Goal: Task Accomplishment & Management: Manage account settings

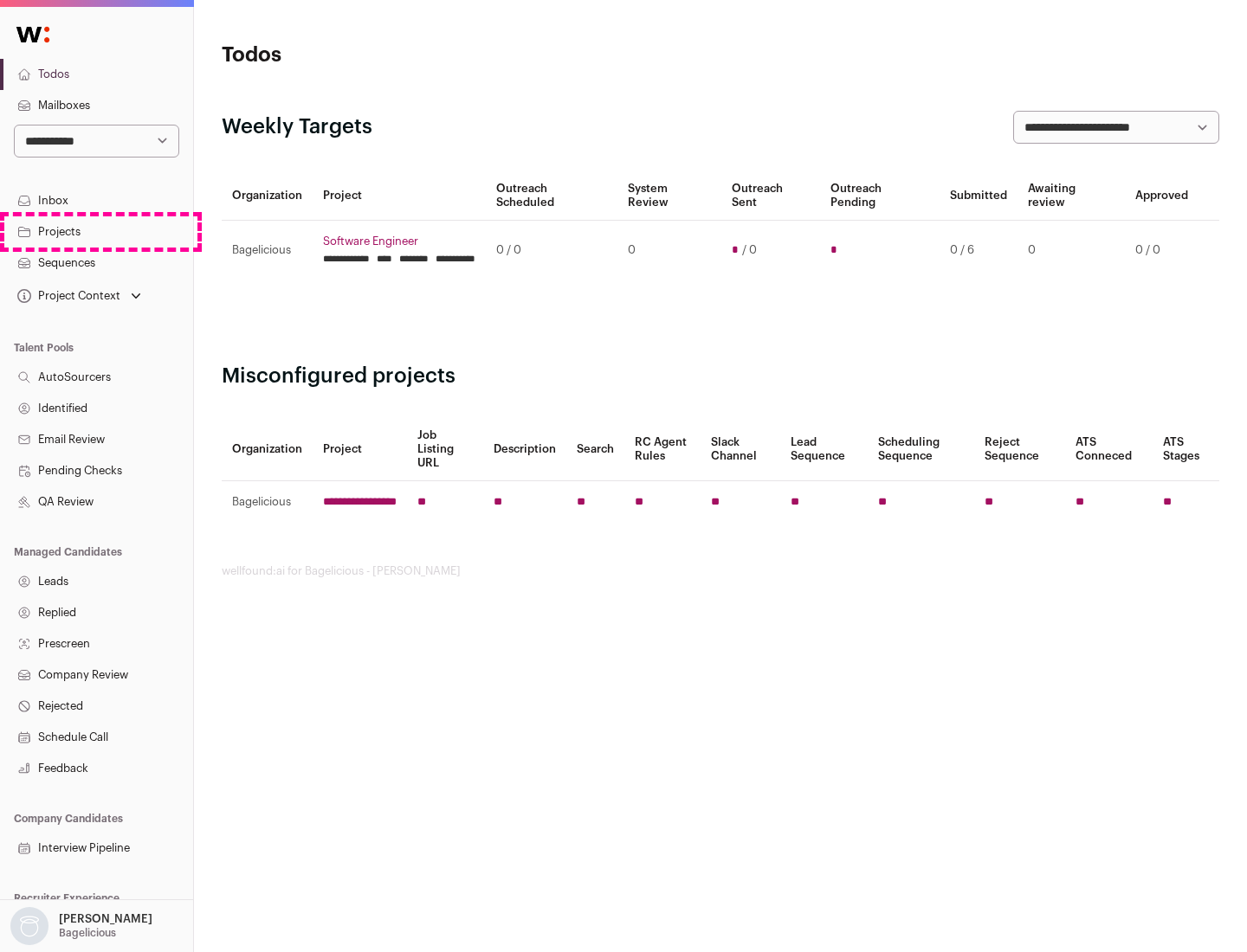
click at [96, 231] on link "Projects" at bounding box center [96, 231] width 193 height 31
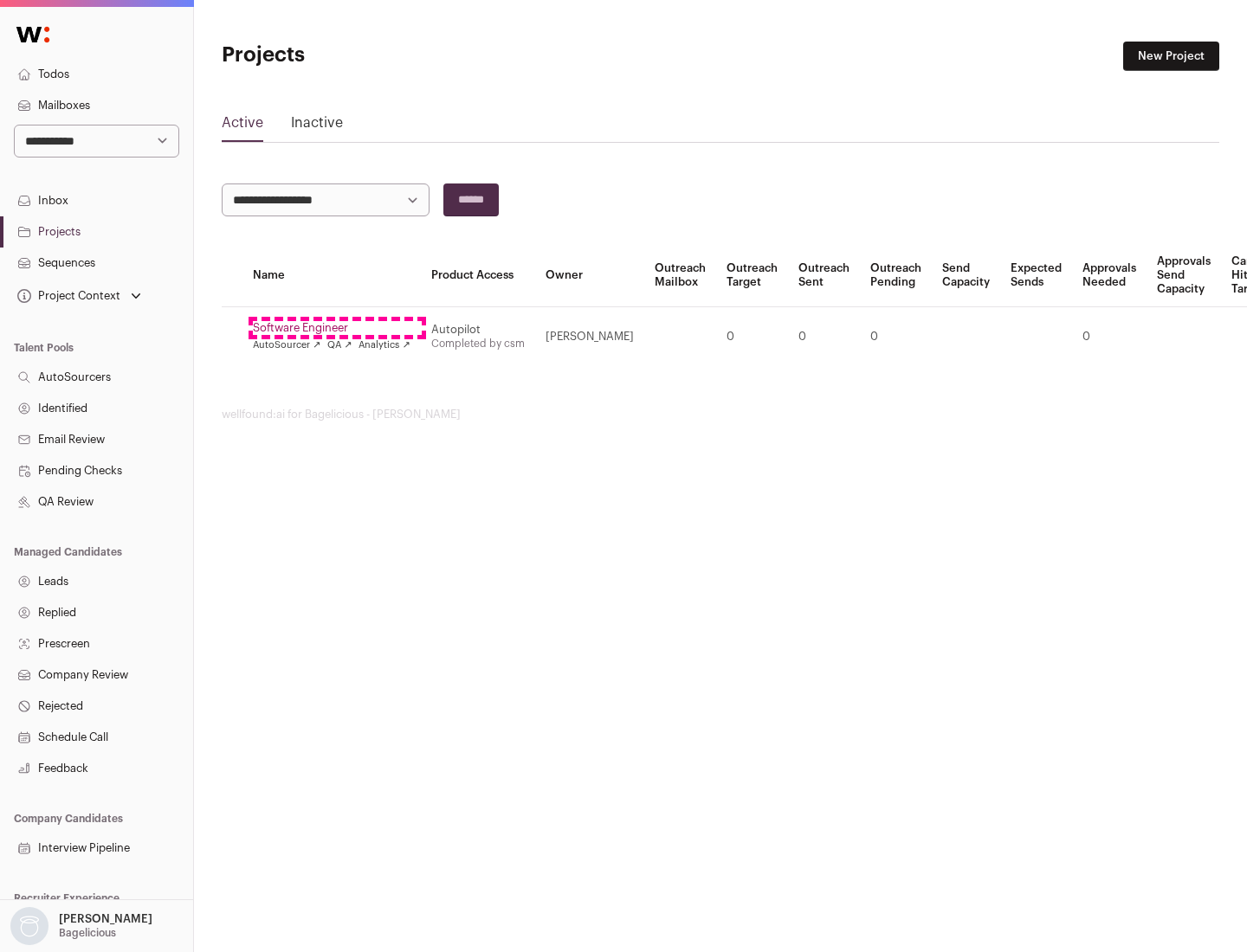
click at [337, 328] on link "Software Engineer" at bounding box center [331, 329] width 157 height 14
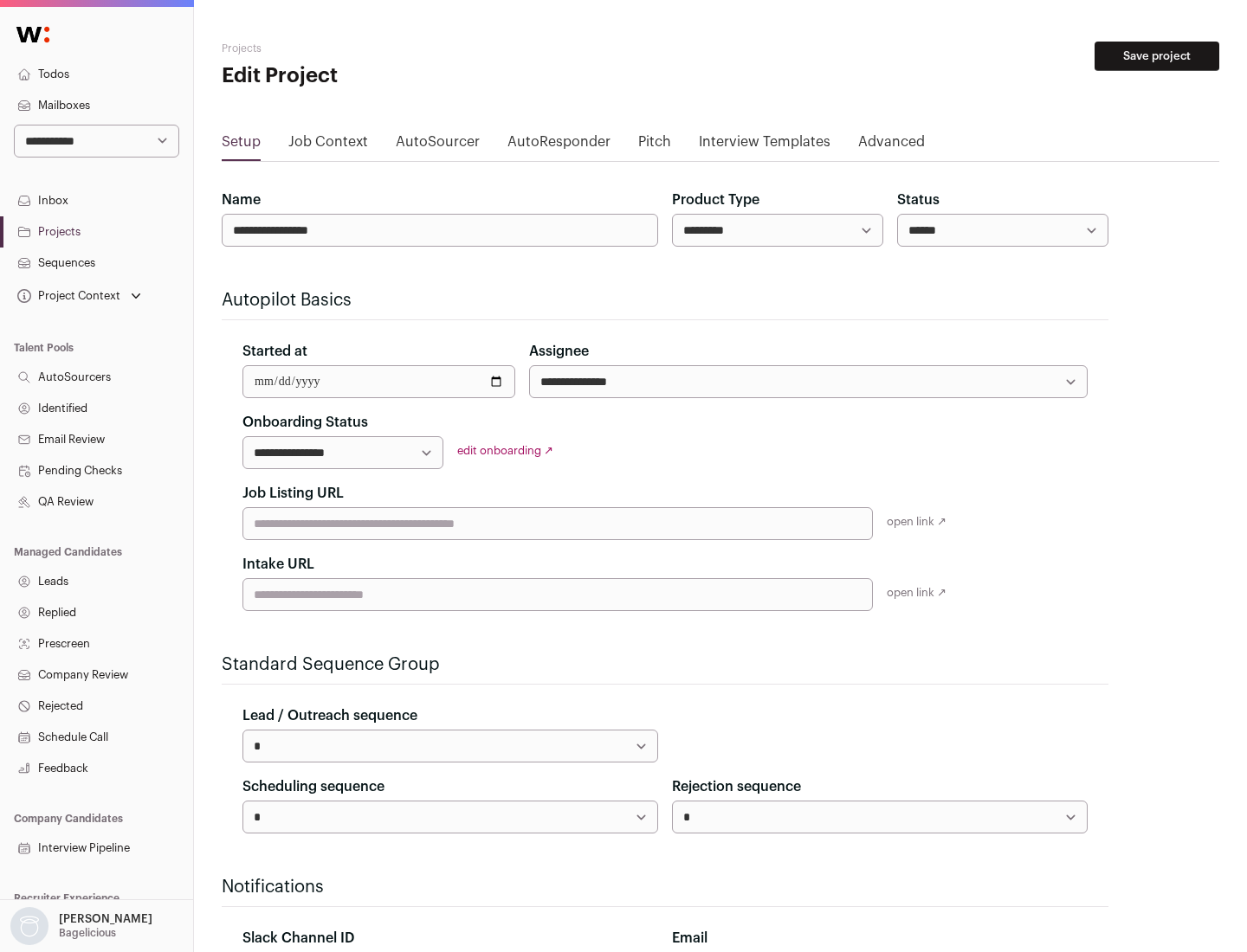
click at [1157, 56] on button "Save project" at bounding box center [1157, 56] width 125 height 29
